Goal: Information Seeking & Learning: Find contact information

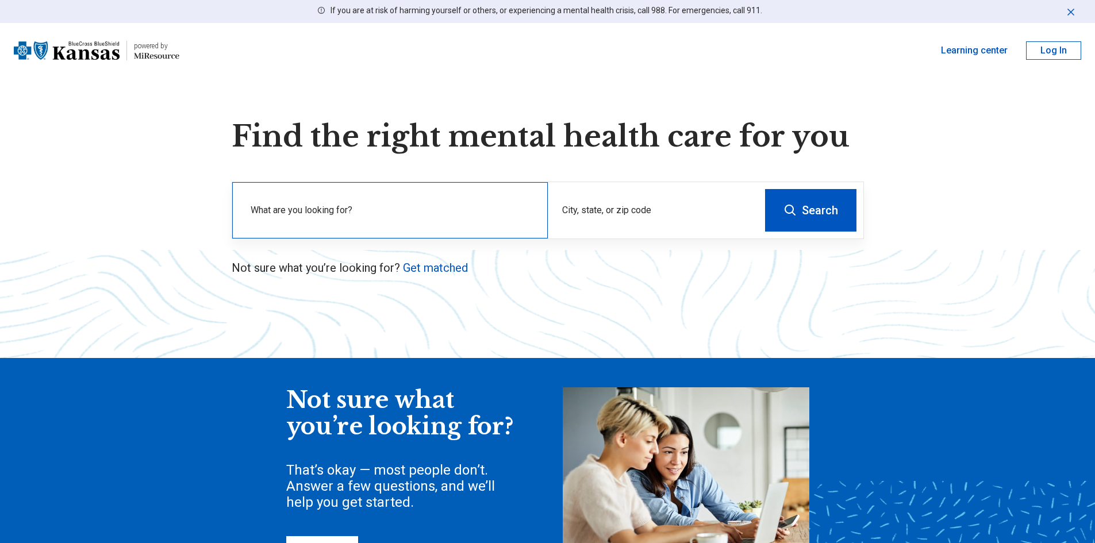
click at [422, 229] on div "What are you looking for?" at bounding box center [390, 210] width 316 height 56
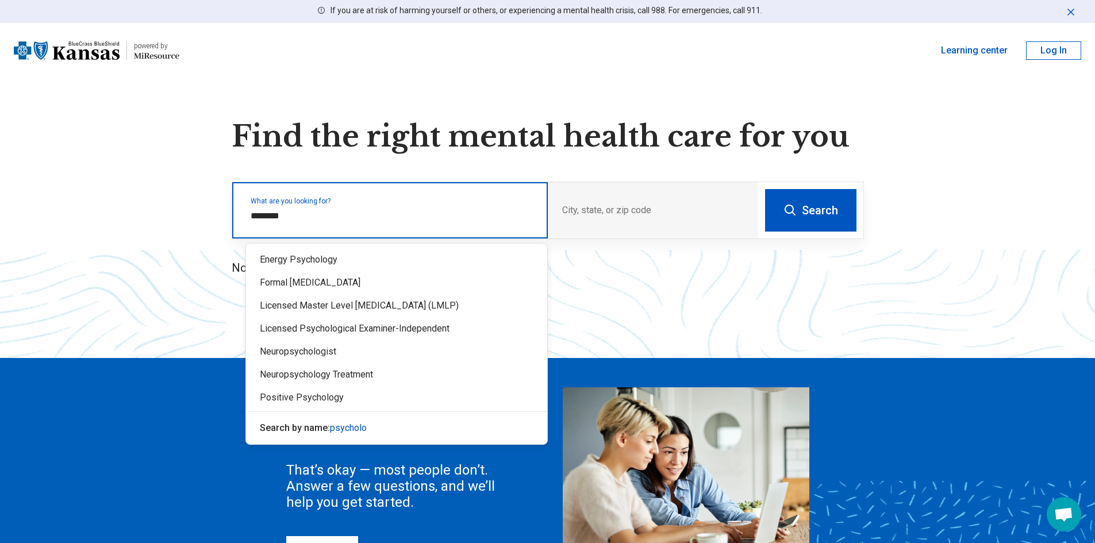
type input "*********"
click at [431, 303] on div "Licensed Master Level [MEDICAL_DATA] (LMLP)" at bounding box center [396, 305] width 301 height 23
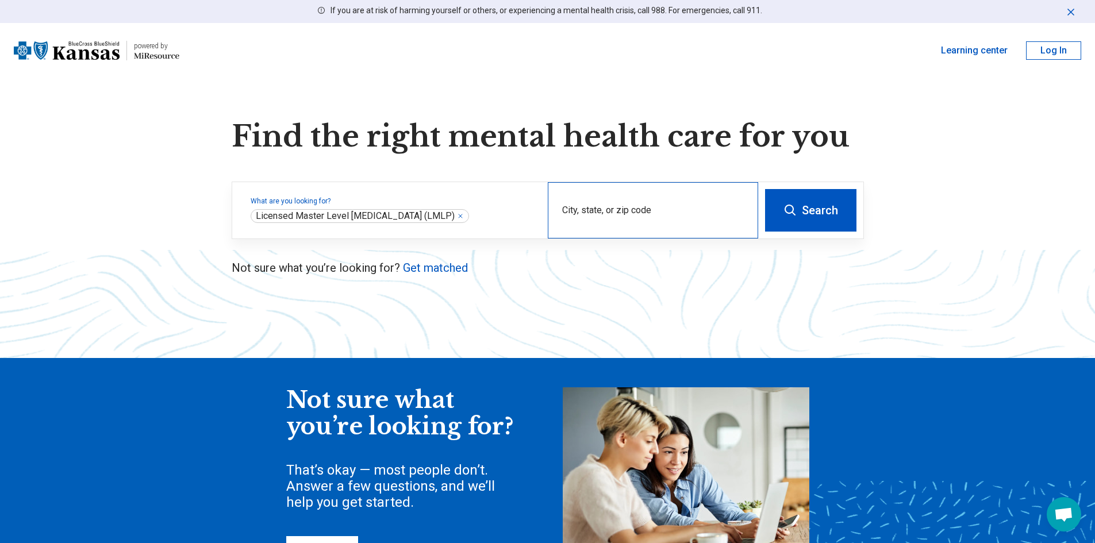
click at [673, 231] on div "City, state, or zip code" at bounding box center [653, 210] width 210 height 56
type input "*****"
click at [765, 189] on button "Search" at bounding box center [810, 210] width 91 height 43
click at [605, 198] on div "City, state, or zip code" at bounding box center [653, 210] width 210 height 56
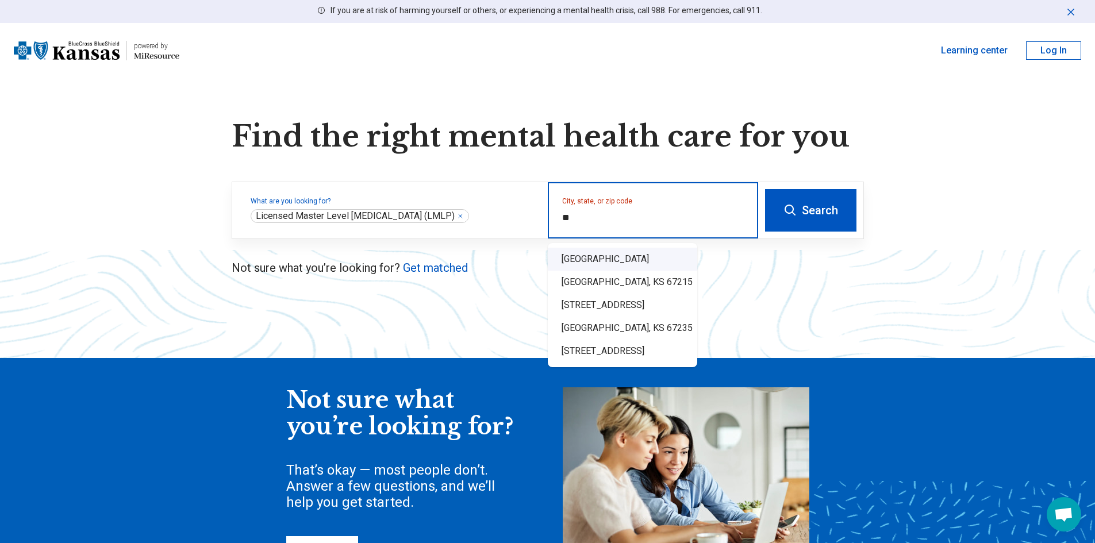
click at [641, 255] on div "Wichita, KS 67209" at bounding box center [623, 259] width 150 height 23
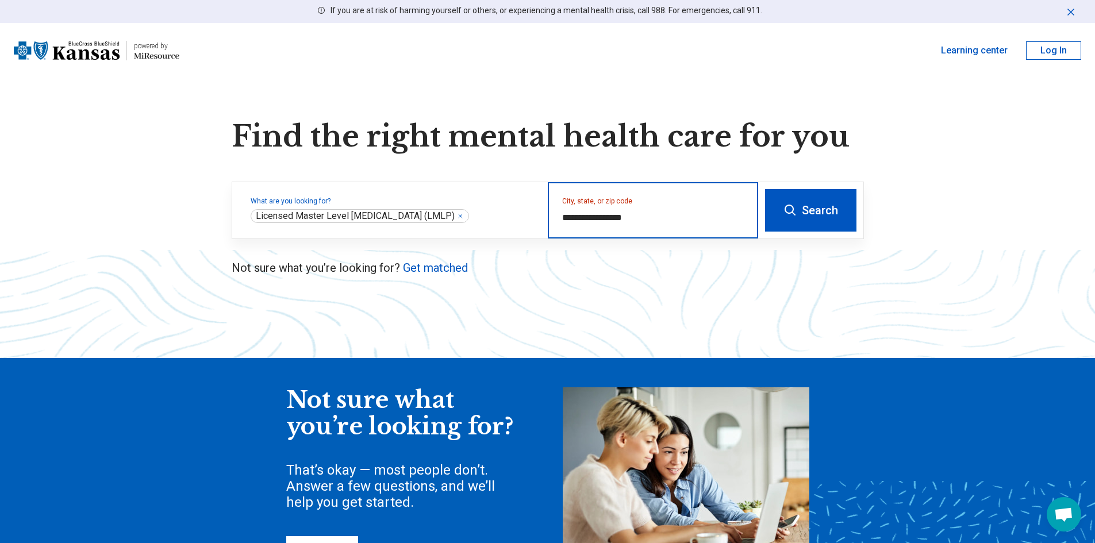
type input "**********"
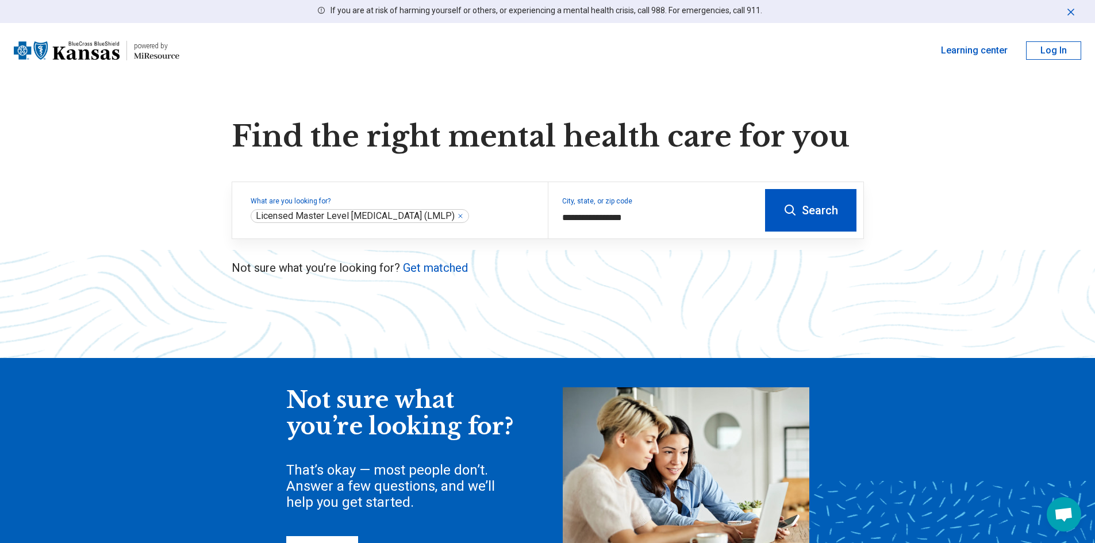
click at [800, 212] on button "Search" at bounding box center [810, 210] width 91 height 43
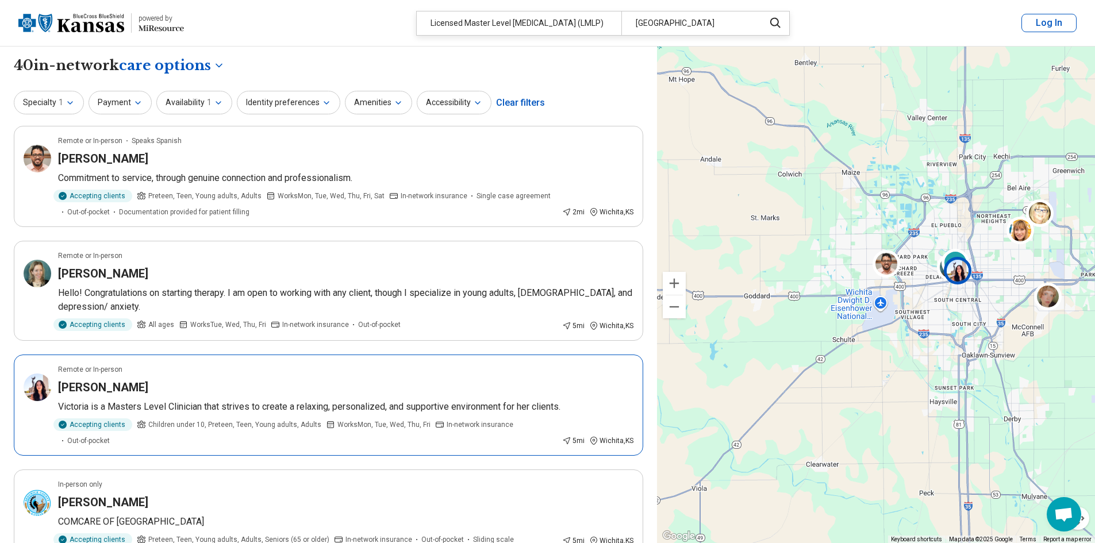
click at [295, 382] on div "[PERSON_NAME]" at bounding box center [346, 388] width 576 height 16
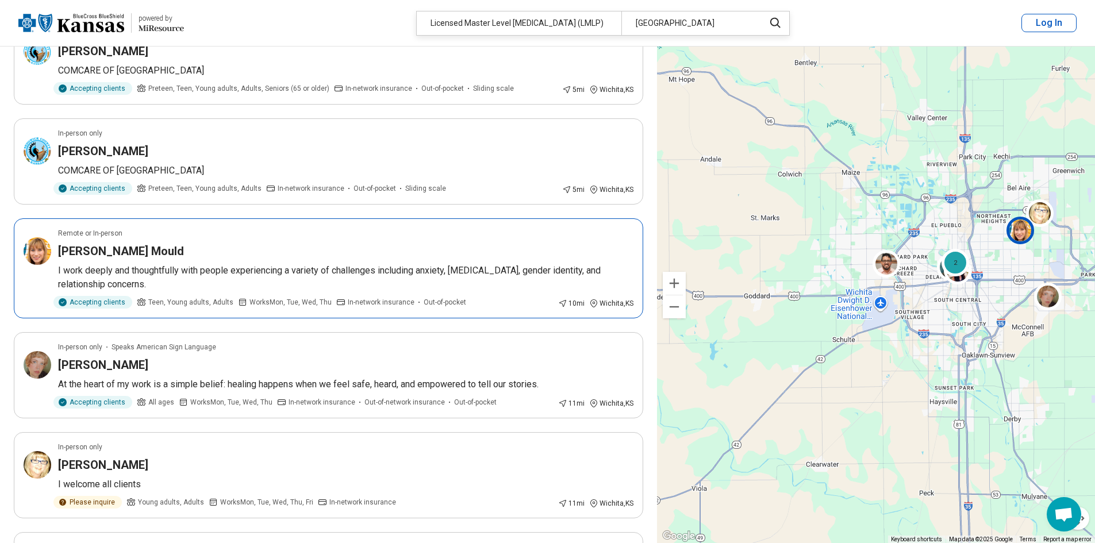
scroll to position [460, 0]
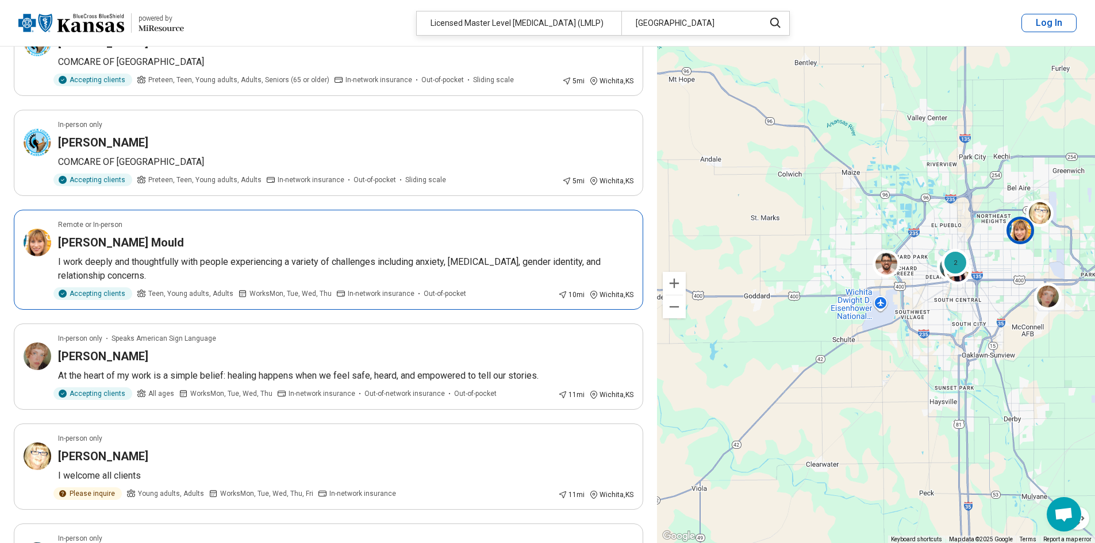
click at [358, 255] on p "I work deeply and thoughtfully with people experiencing a variety of challenges…" at bounding box center [346, 269] width 576 height 28
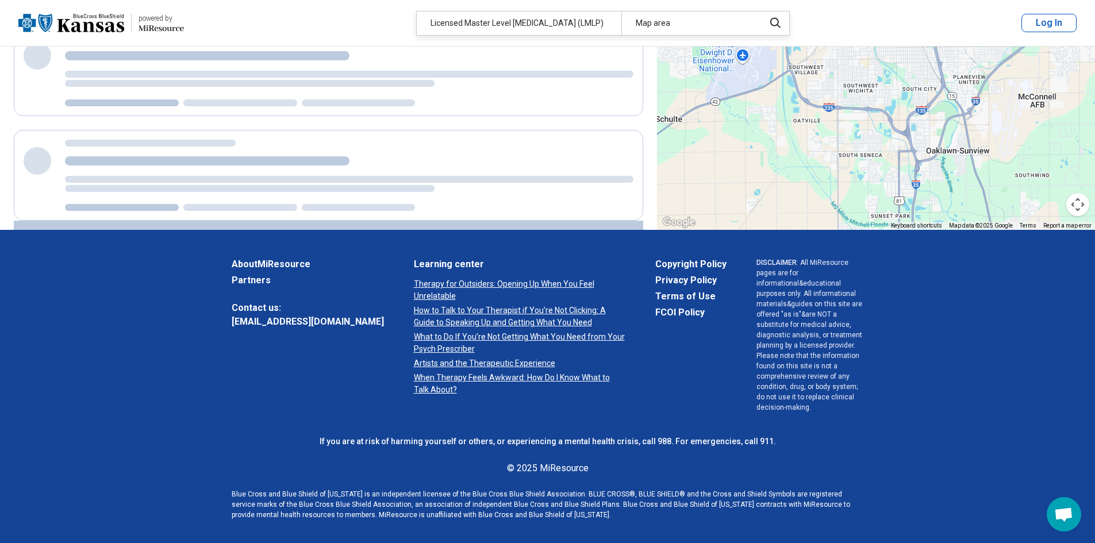
scroll to position [0, 0]
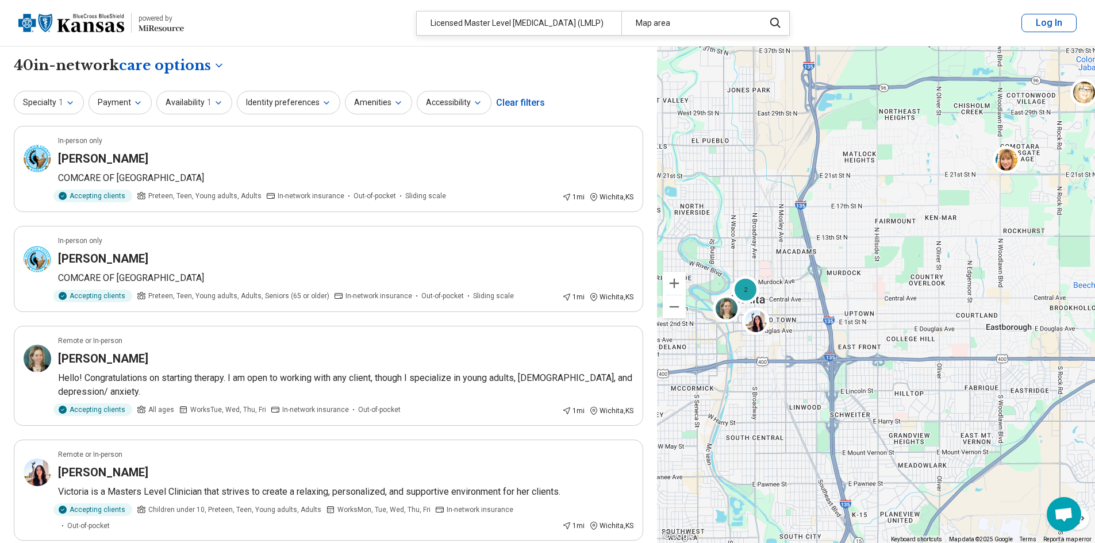
drag, startPoint x: 878, startPoint y: 267, endPoint x: 763, endPoint y: 172, distance: 149.5
click at [763, 172] on div "2 2" at bounding box center [876, 295] width 438 height 497
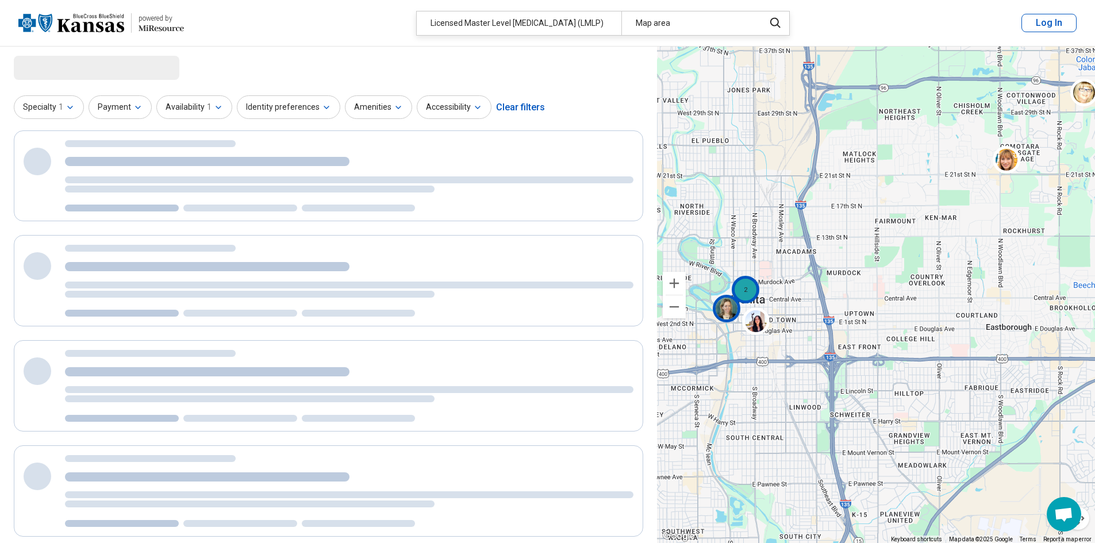
click at [740, 286] on div "2" at bounding box center [746, 290] width 28 height 28
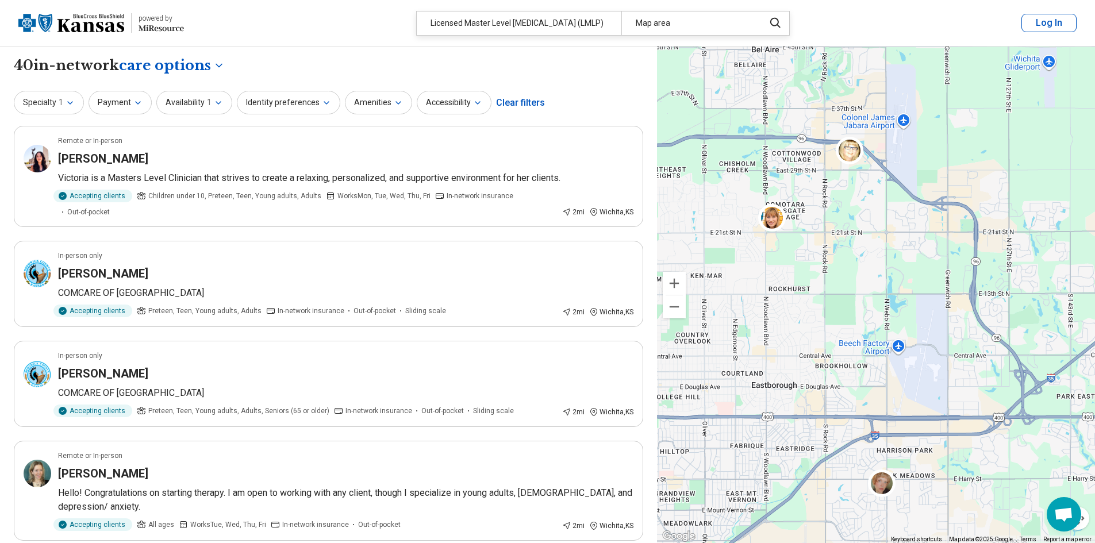
drag, startPoint x: 861, startPoint y: 165, endPoint x: 649, endPoint y: 214, distance: 218.4
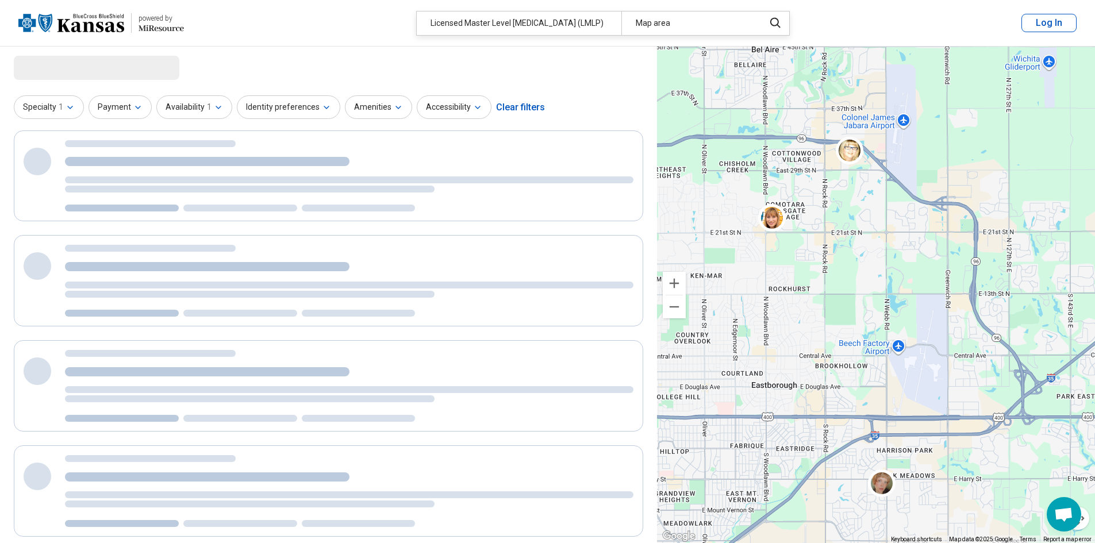
drag, startPoint x: 945, startPoint y: 306, endPoint x: 872, endPoint y: 139, distance: 182.6
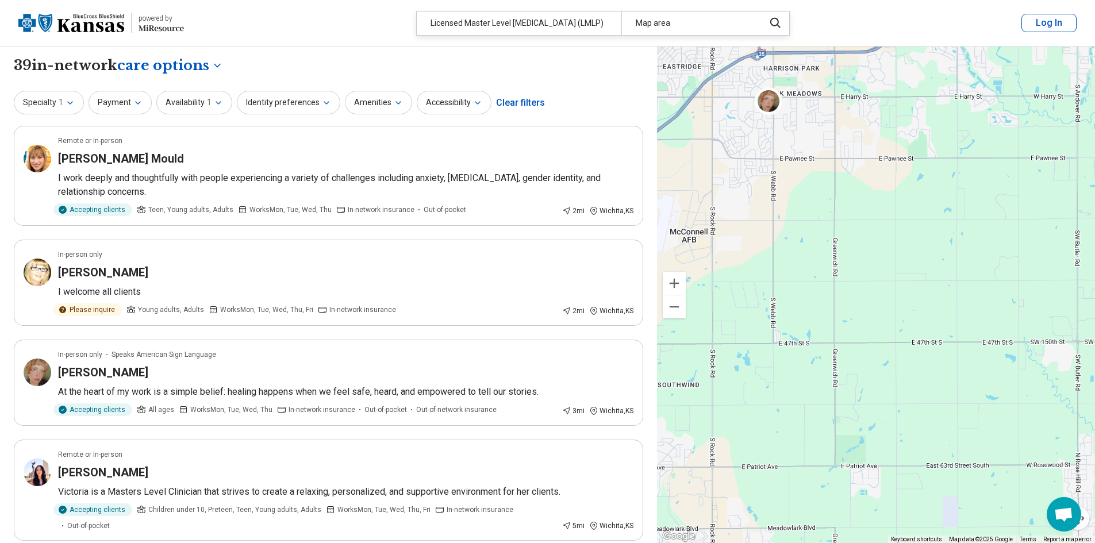
drag, startPoint x: 956, startPoint y: 220, endPoint x: 986, endPoint y: 246, distance: 38.7
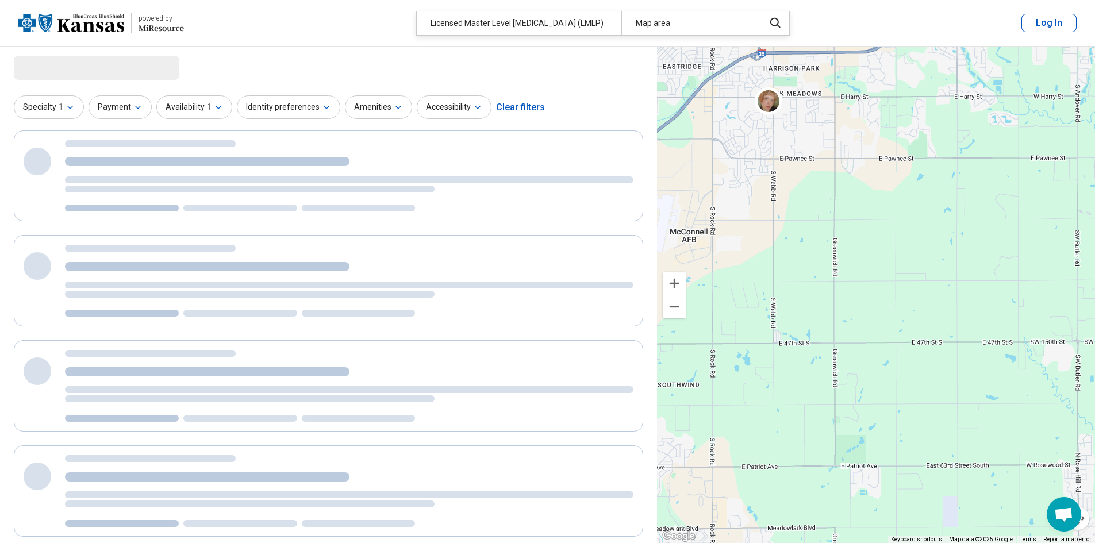
select select "***"
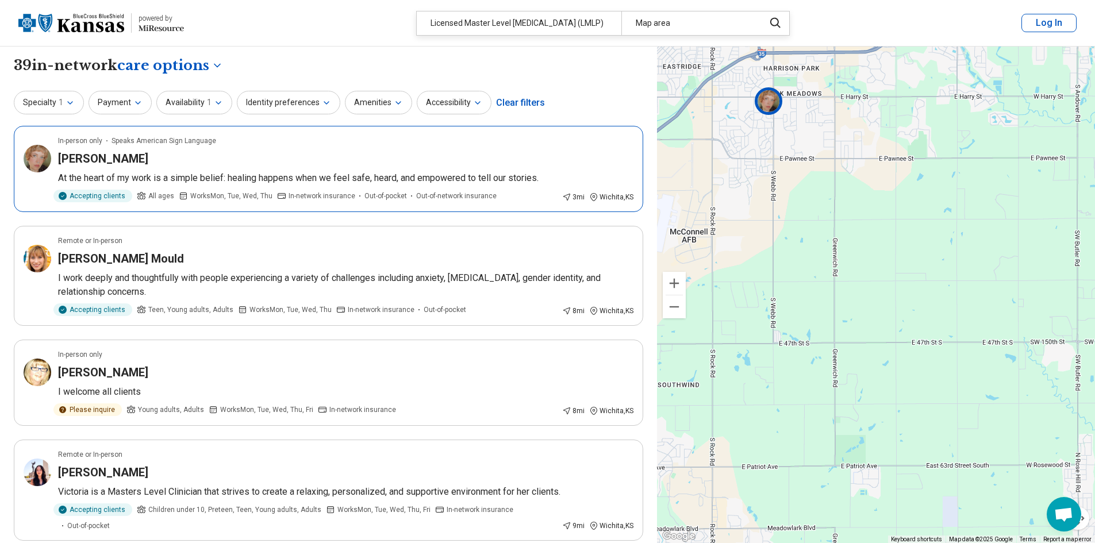
click at [786, 114] on div at bounding box center [771, 103] width 33 height 33
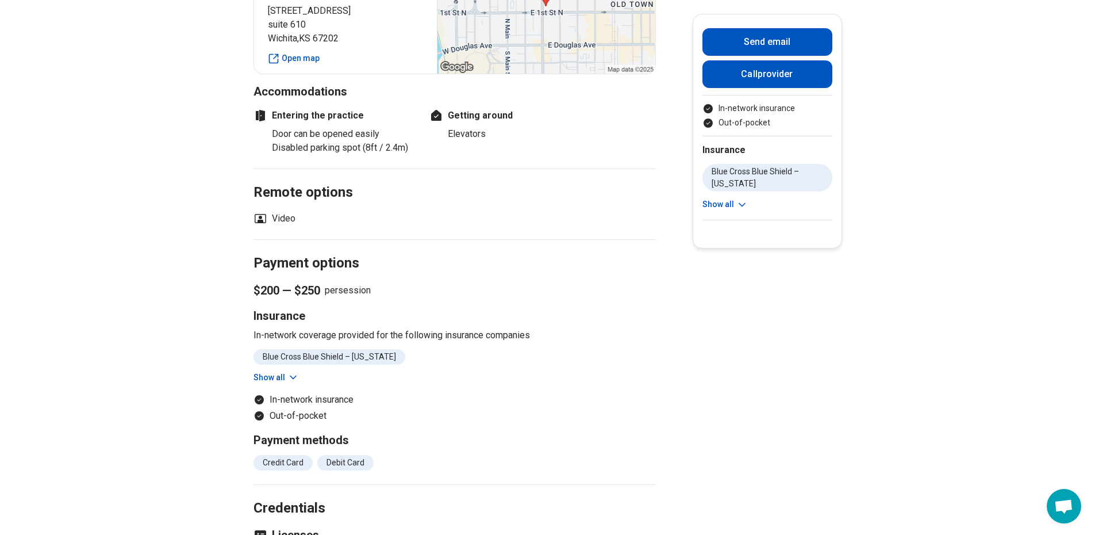
scroll to position [1150, 0]
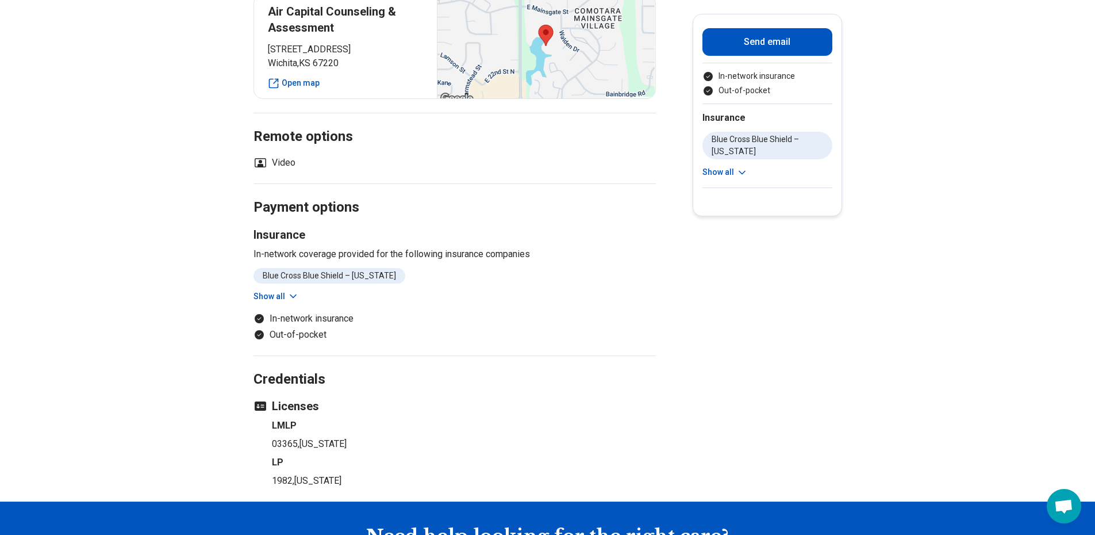
scroll to position [863, 0]
